Goal: Task Accomplishment & Management: Manage account settings

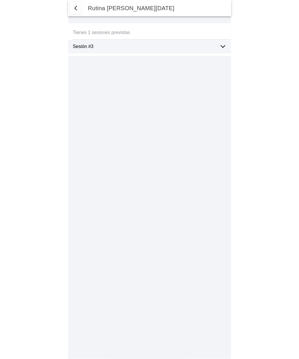
click at [219, 46] on div "Sesión #3" at bounding box center [152, 47] width 158 height 14
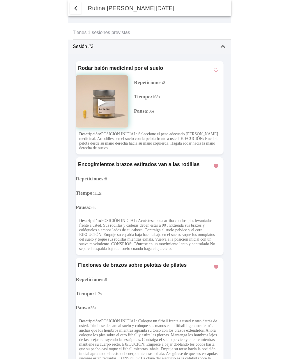
click at [77, 10] on span "button" at bounding box center [75, 8] width 7 height 7
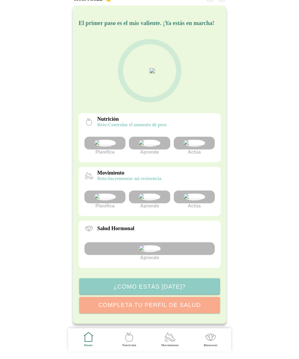
scroll to position [46, 0]
click at [198, 193] on img at bounding box center [194, 196] width 22 height 7
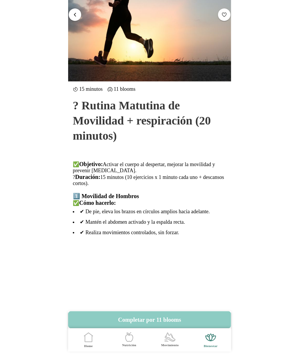
click at [77, 13] on span "button" at bounding box center [75, 15] width 6 height 6
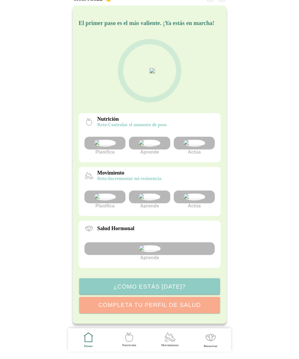
click at [153, 193] on img at bounding box center [149, 196] width 22 height 7
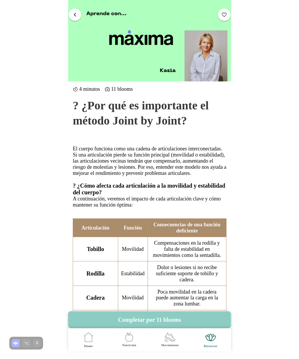
click at [75, 11] on button "button" at bounding box center [75, 14] width 13 height 13
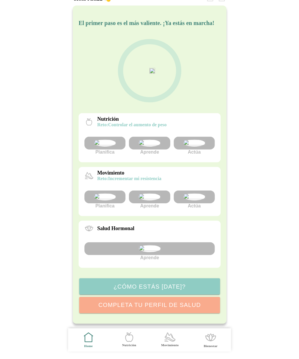
click at [192, 140] on img at bounding box center [194, 143] width 22 height 7
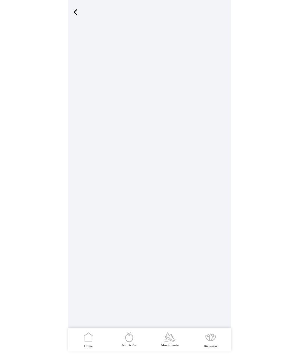
click at [73, 11] on span "button" at bounding box center [75, 12] width 9 height 9
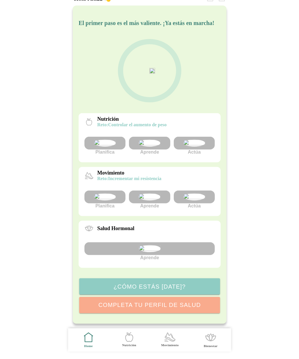
click at [198, 140] on img at bounding box center [194, 143] width 22 height 7
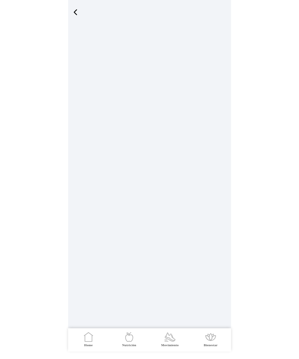
click at [131, 340] on icon ".cls-1 { stroke-width: 0px; } .cls-1, .cls-2 { fill: none; } .cls-2 { stroke-li…" at bounding box center [129, 337] width 12 height 12
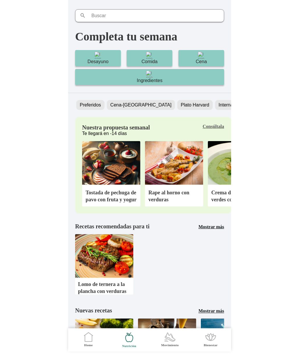
click at [214, 129] on b "Consúltala" at bounding box center [213, 126] width 22 height 5
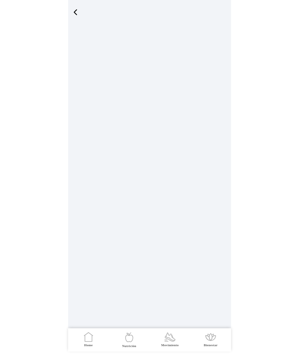
click at [75, 13] on span "button" at bounding box center [75, 12] width 9 height 9
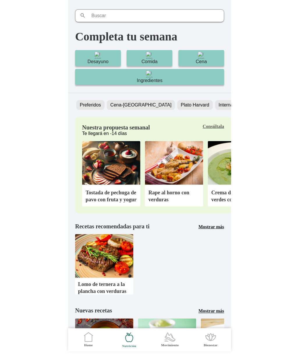
click at [91, 339] on icon ".cls-1 { stroke-width: 0px; } .cls-1, .cls-2 { fill: none; } .cls-2 { stroke-li…" at bounding box center [88, 337] width 12 height 12
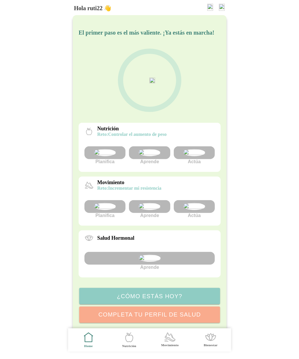
click at [192, 156] on img at bounding box center [194, 152] width 22 height 7
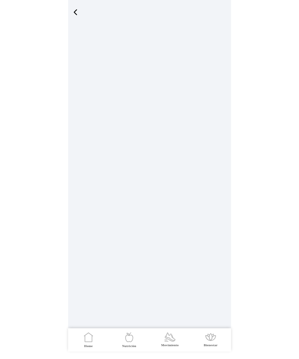
click at [76, 15] on span "button" at bounding box center [75, 12] width 9 height 9
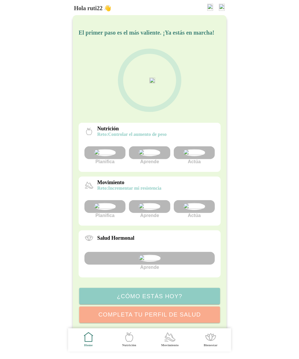
click at [194, 156] on img at bounding box center [194, 152] width 22 height 7
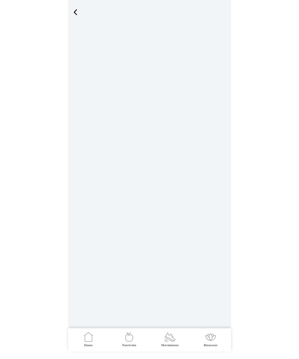
click at [125, 337] on icon ".cls-1 { stroke-width: 0px; } .cls-1, .cls-2 { fill: none; } .cls-2 { stroke-li…" at bounding box center [129, 337] width 12 height 12
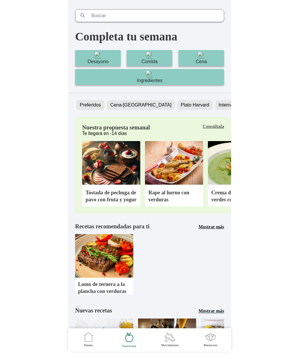
click at [119, 165] on img at bounding box center [111, 163] width 58 height 44
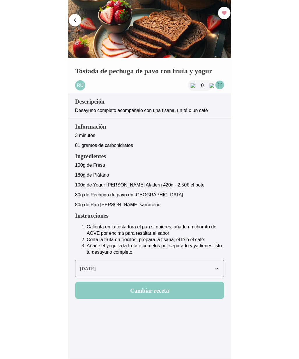
click at [77, 19] on span "button" at bounding box center [75, 21] width 6 height 6
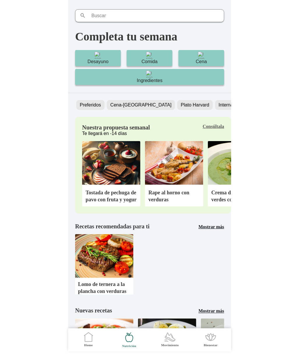
click at [87, 337] on icon ".cls-1 { stroke-width: 0px; } .cls-1, .cls-2 { fill: none; } .cls-2 { stroke-li…" at bounding box center [88, 337] width 12 height 12
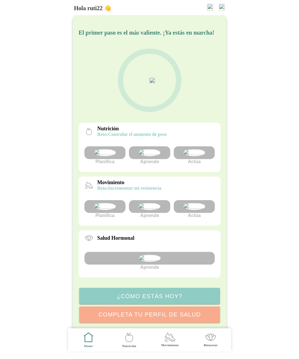
click at [193, 210] on img at bounding box center [194, 206] width 22 height 7
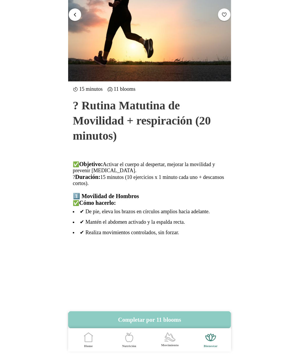
click at [76, 14] on span "button" at bounding box center [75, 15] width 6 height 6
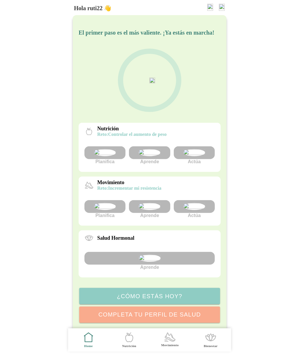
click at [149, 156] on img at bounding box center [149, 152] width 22 height 7
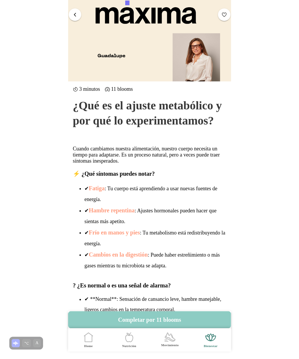
click at [73, 14] on span "button" at bounding box center [75, 15] width 6 height 6
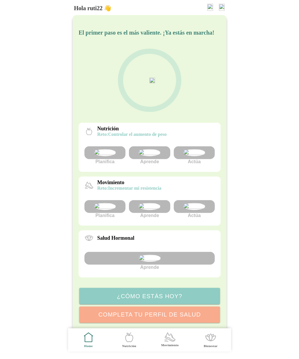
click at [197, 156] on img at bounding box center [194, 152] width 22 height 7
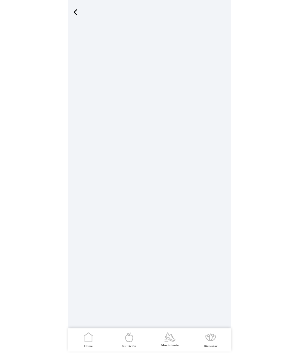
click at [90, 338] on icon ".cls-1 { stroke-width: 0px; } .cls-1, .cls-2 { fill: none; } .cls-2 { stroke-li…" at bounding box center [88, 337] width 12 height 12
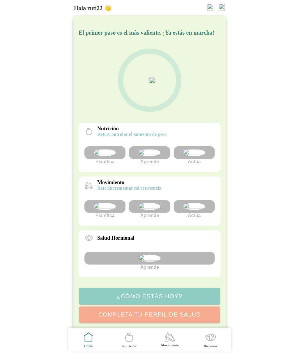
click at [209, 8] on img at bounding box center [210, 7] width 6 height 7
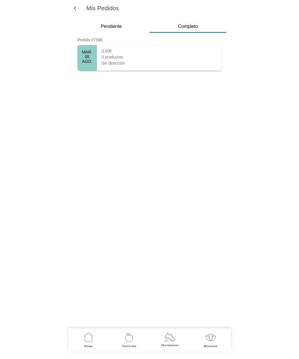
click at [95, 58] on div "MAR. 05 AGO." at bounding box center [86, 58] width 19 height 26
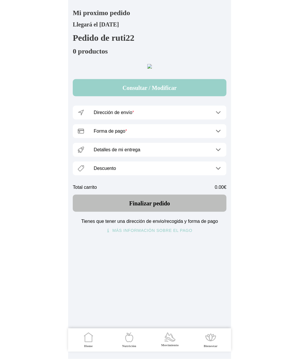
click at [150, 96] on button "Consultar / Modificar" at bounding box center [150, 87] width 154 height 17
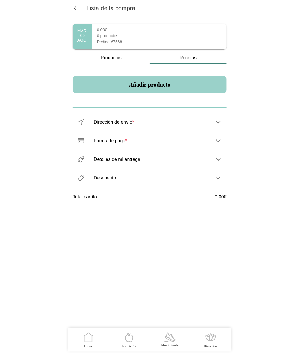
click at [154, 88] on button "Añadir producto" at bounding box center [150, 84] width 154 height 17
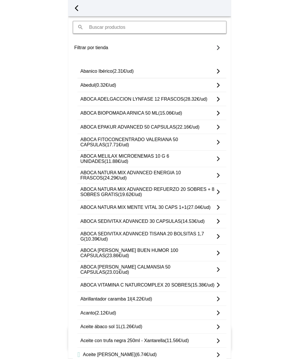
click at [116, 85] on span "(0.32€/ud)" at bounding box center [105, 85] width 21 height 5
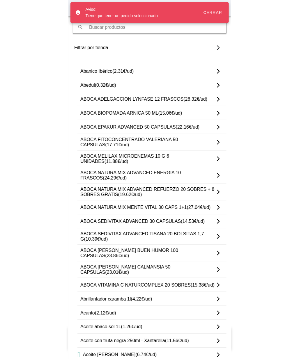
click at [218, 84] on icon at bounding box center [218, 85] width 2 height 4
click at [213, 9] on button "Cerrar" at bounding box center [212, 12] width 27 height 10
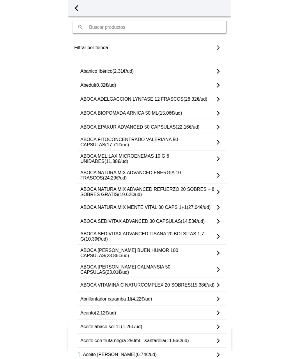
click at [77, 4] on span "button" at bounding box center [76, 8] width 9 height 9
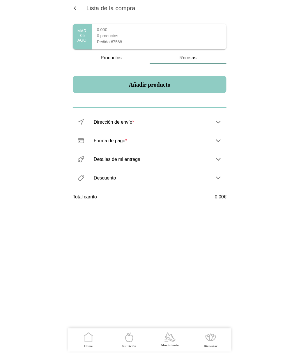
click at [85, 38] on div "AGO." at bounding box center [82, 40] width 10 height 5
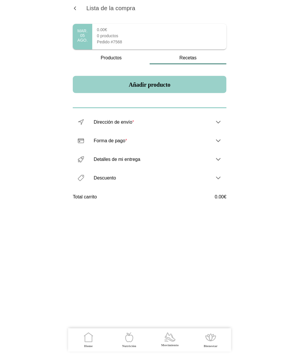
click at [152, 86] on button "Añadir producto" at bounding box center [150, 84] width 154 height 17
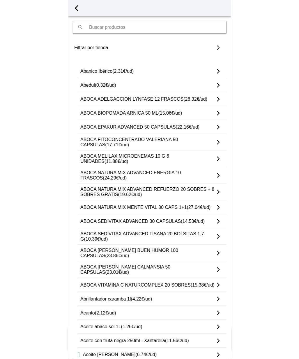
click at [145, 155] on ion-label "ABOCA MELILAX MICROENEMAS 10 G 6 UNIDADES (11.88€/ud)" at bounding box center [147, 159] width 134 height 10
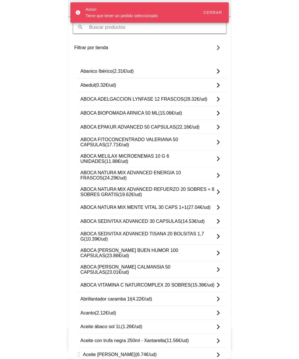
click at [214, 14] on div "Cerrar" at bounding box center [212, 12] width 19 height 5
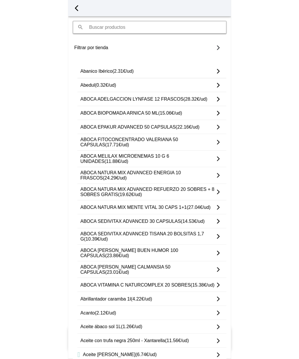
click at [76, 8] on span "button" at bounding box center [76, 8] width 9 height 9
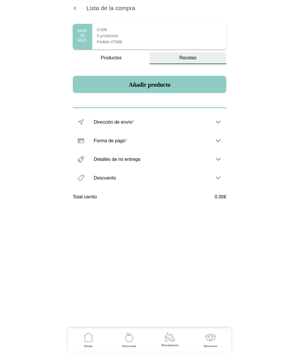
click at [178, 57] on div "Recetas" at bounding box center [188, 57] width 77 height 5
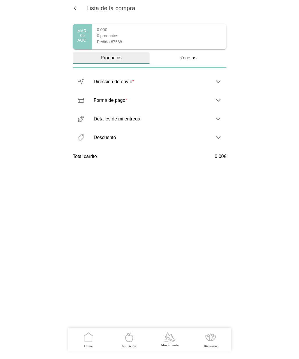
click at [123, 56] on div "Productos" at bounding box center [111, 57] width 77 height 5
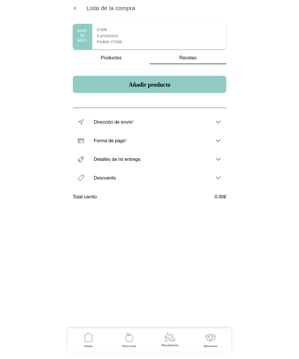
click at [72, 4] on button "button" at bounding box center [75, 7] width 10 height 9
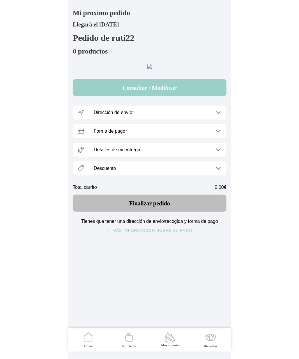
click at [163, 96] on button "Consultar / Modificar" at bounding box center [150, 87] width 154 height 17
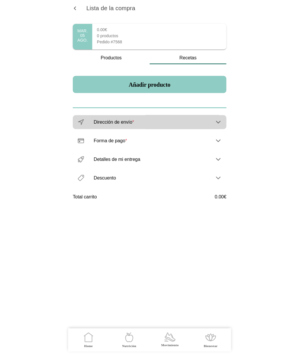
click at [145, 125] on ion-label "Dirección de envío *" at bounding box center [152, 122] width 116 height 5
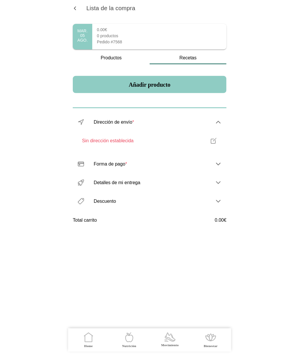
click at [134, 168] on div "Forma de pago *" at bounding box center [152, 164] width 116 height 14
click at [134, 183] on ion-label "Detalles de mi entrega" at bounding box center [152, 182] width 116 height 5
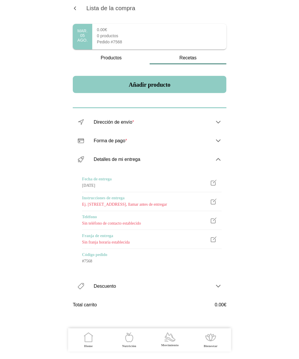
click at [127, 284] on ion-label "Descuento" at bounding box center [146, 286] width 104 height 5
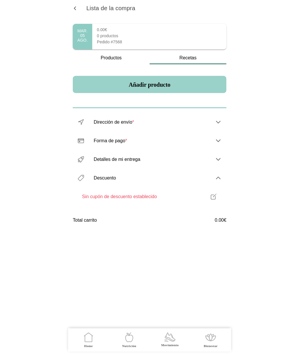
click at [151, 79] on button "Añadir producto" at bounding box center [150, 84] width 154 height 17
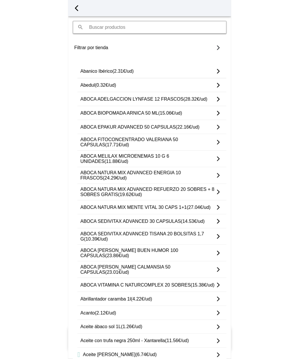
click at [157, 46] on div "Filtrar por tienda" at bounding box center [147, 48] width 147 height 14
type input "El racó de la carn"
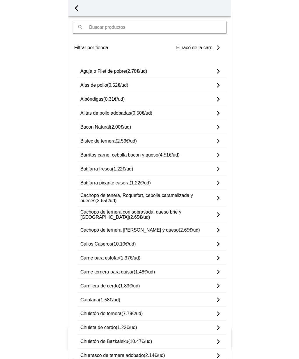
click at [213, 246] on ion-label "Callos Caseros (10.10€/ud)" at bounding box center [147, 243] width 134 height 5
click at [192, 113] on ion-label "Alitas de pollo adobadas (0.50€/ud)" at bounding box center [147, 113] width 134 height 5
click at [219, 14] on div "Cerrar" at bounding box center [212, 12] width 19 height 5
click at [183, 155] on ion-label "Burritos carne, cebolla bacon y queso (4.51€/ud)" at bounding box center [147, 154] width 134 height 5
click at [78, 8] on span "button" at bounding box center [76, 8] width 9 height 9
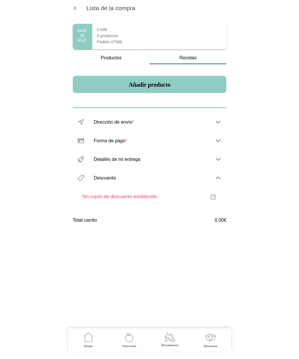
click at [78, 8] on button "button" at bounding box center [75, 7] width 10 height 9
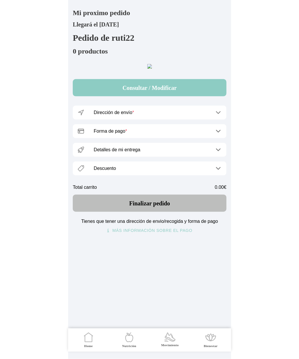
click at [78, 8] on div "Mi proximo pedido Llegará el 05 ago. Pedido de ruti22 0 productos Consultar / M…" at bounding box center [149, 179] width 163 height 359
click at [90, 336] on icon ".cls-1 { stroke-width: 0px; } .cls-1, .cls-2 { fill: none; } .cls-2 { stroke-li…" at bounding box center [88, 337] width 12 height 12
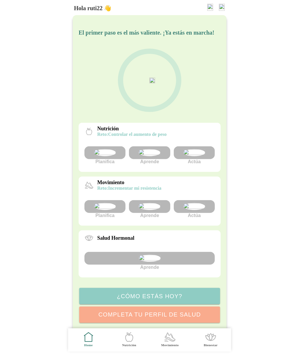
click at [202, 156] on img at bounding box center [194, 152] width 22 height 7
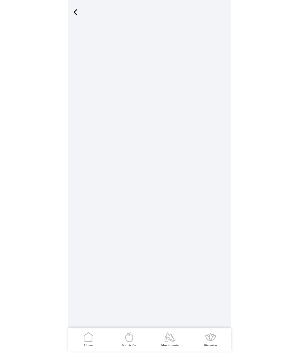
click at [72, 13] on span "button" at bounding box center [75, 12] width 9 height 9
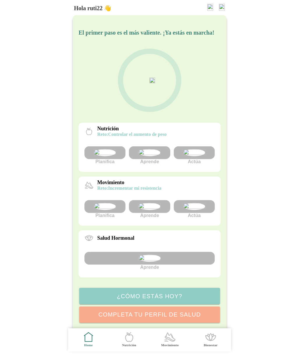
click at [196, 156] on img at bounding box center [194, 152] width 22 height 7
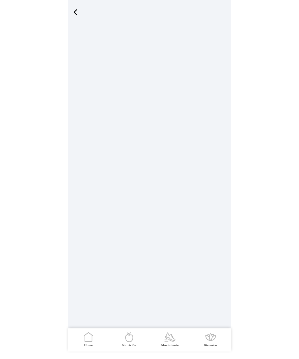
click at [79, 335] on span "Home" at bounding box center [89, 339] width 34 height 23
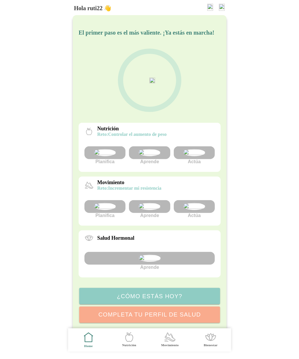
click at [130, 337] on icon ".cls-1 { stroke-width: 0px; } .cls-1, .cls-2 { fill: none; } .cls-2 { stroke-li…" at bounding box center [129, 337] width 12 height 12
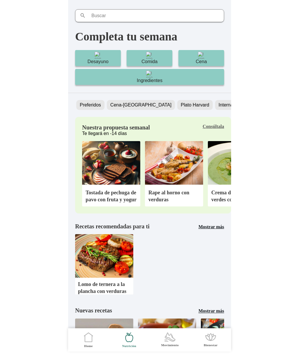
click at [218, 128] on b "Consúltala" at bounding box center [213, 126] width 22 height 5
